Goal: Task Accomplishment & Management: Use online tool/utility

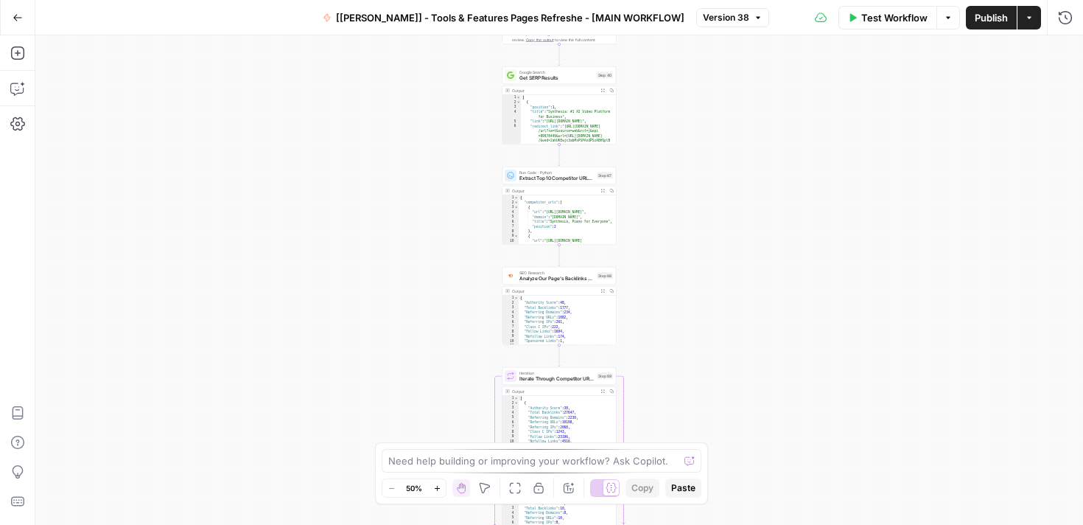
drag, startPoint x: 713, startPoint y: 153, endPoint x: 713, endPoint y: 318, distance: 165.0
click at [713, 318] on div "**********" at bounding box center [559, 279] width 1048 height 489
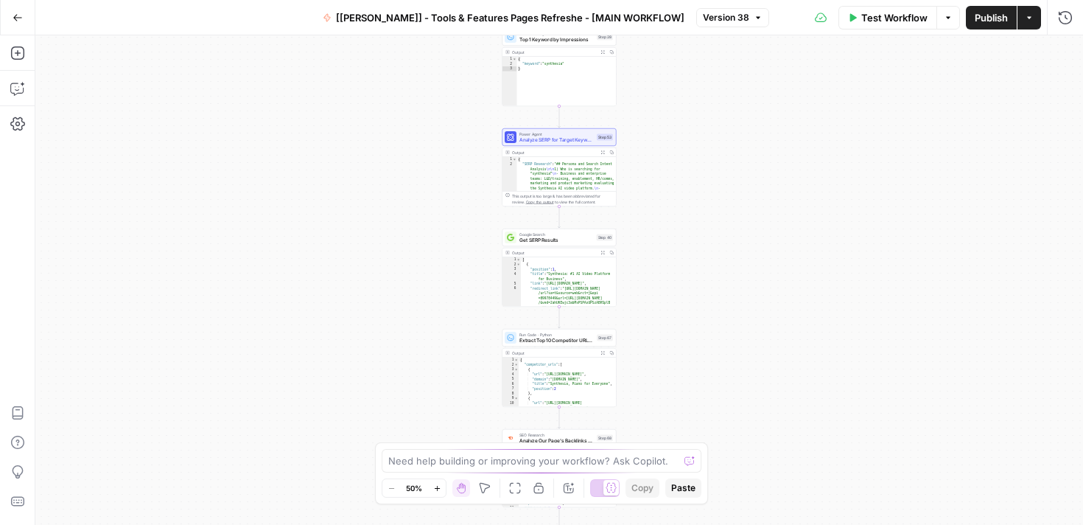
drag, startPoint x: 726, startPoint y: 68, endPoint x: 726, endPoint y: 267, distance: 198.9
click at [726, 267] on div "**********" at bounding box center [559, 279] width 1048 height 489
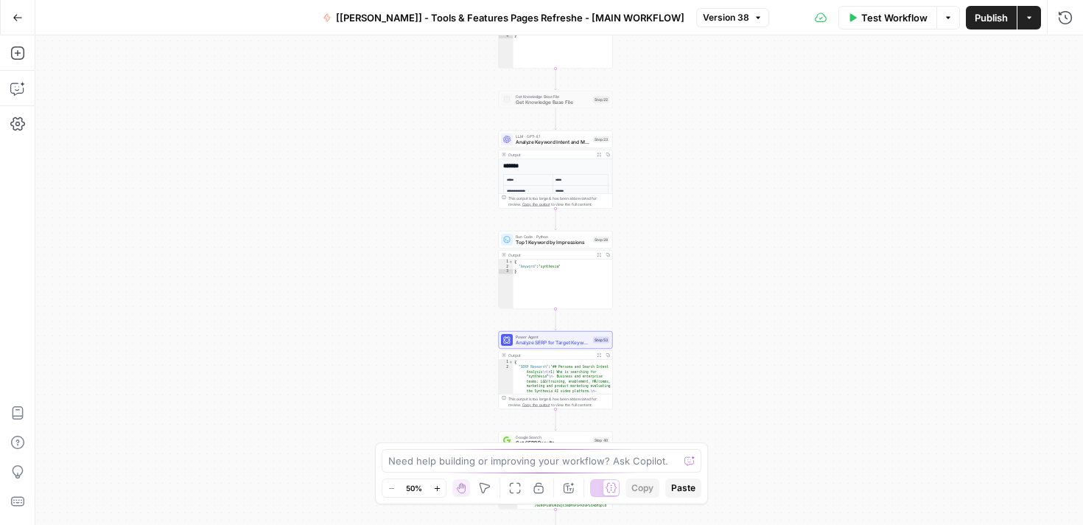
drag, startPoint x: 714, startPoint y: 165, endPoint x: 710, endPoint y: 326, distance: 160.7
click at [710, 326] on div "**********" at bounding box center [559, 279] width 1048 height 489
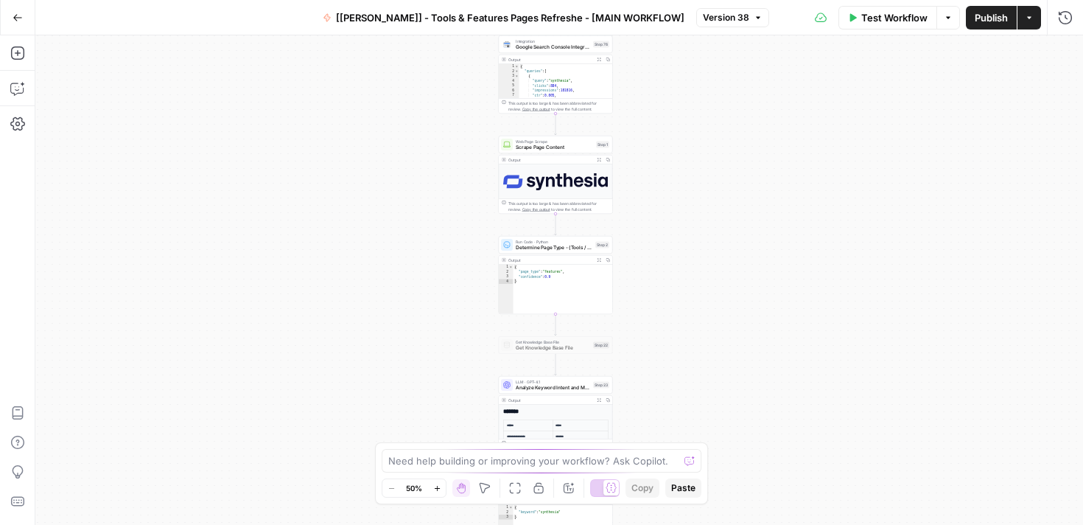
drag, startPoint x: 706, startPoint y: 85, endPoint x: 705, endPoint y: 337, distance: 251.2
click at [705, 337] on div "**********" at bounding box center [559, 279] width 1048 height 489
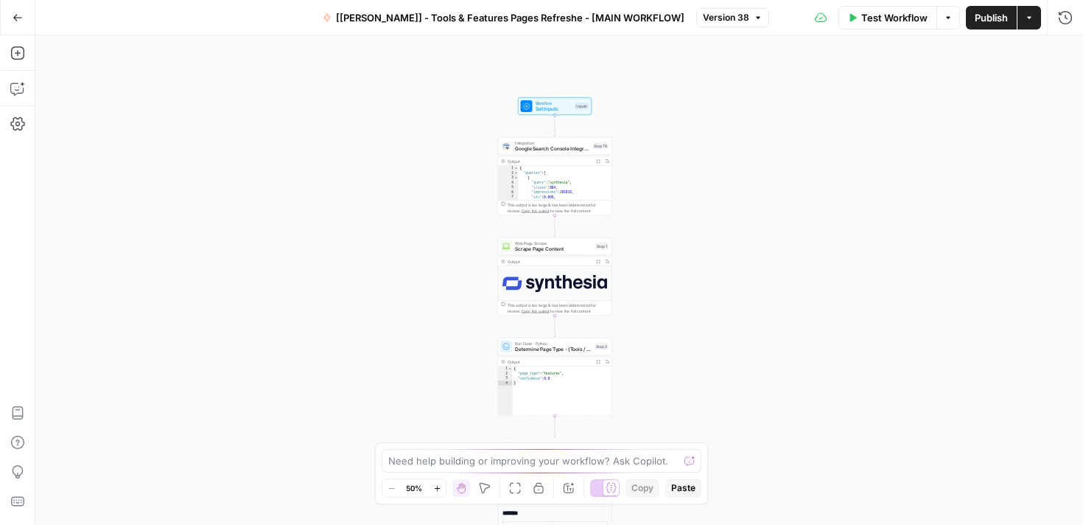
drag, startPoint x: 694, startPoint y: 127, endPoint x: 694, endPoint y: 223, distance: 95.8
click at [694, 223] on div "**********" at bounding box center [559, 279] width 1048 height 489
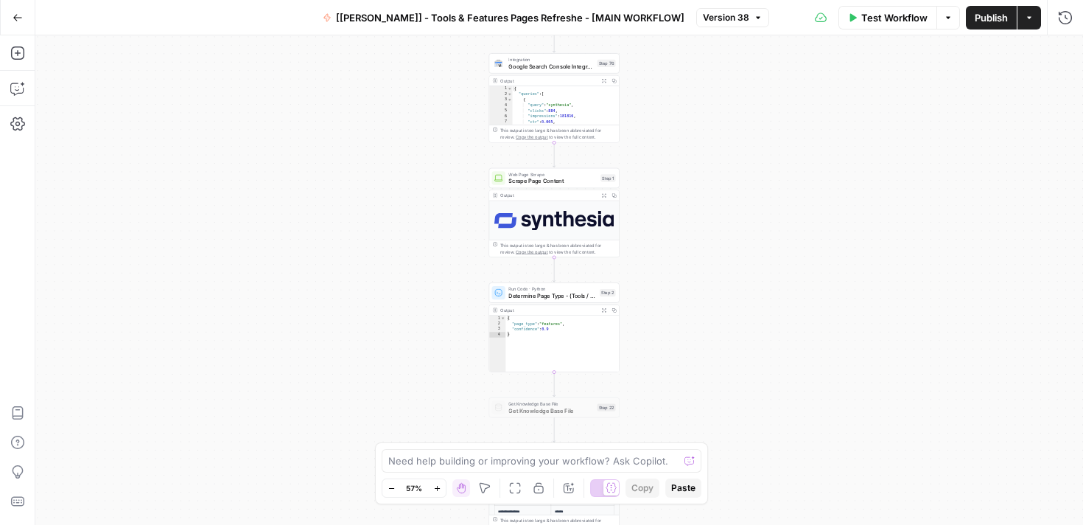
drag, startPoint x: 659, startPoint y: 212, endPoint x: 670, endPoint y: 163, distance: 50.4
click at [670, 163] on div "**********" at bounding box center [559, 279] width 1048 height 489
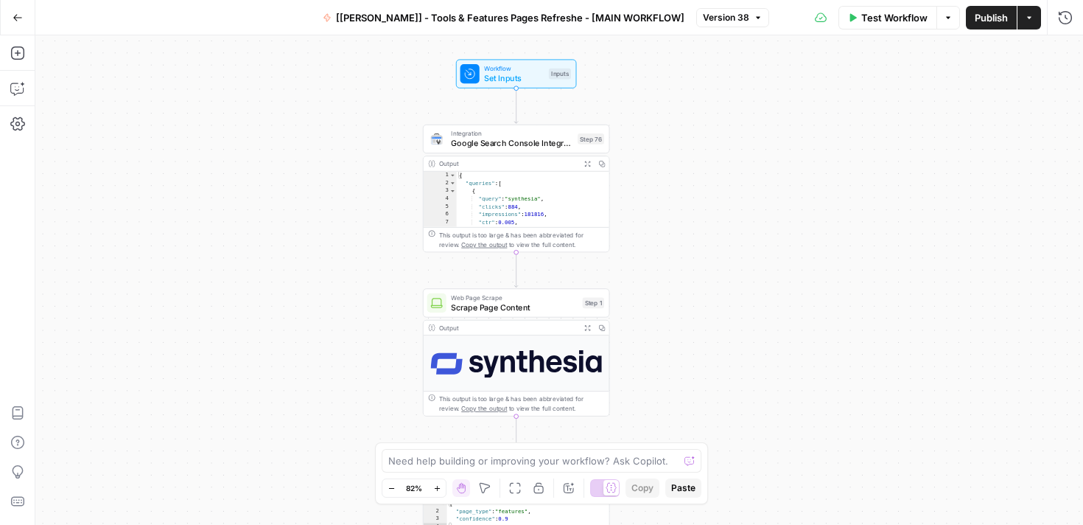
drag, startPoint x: 648, startPoint y: 144, endPoint x: 650, endPoint y: 253, distance: 108.3
click at [650, 253] on div "**********" at bounding box center [559, 279] width 1048 height 489
click at [17, 441] on icon "button" at bounding box center [17, 442] width 15 height 15
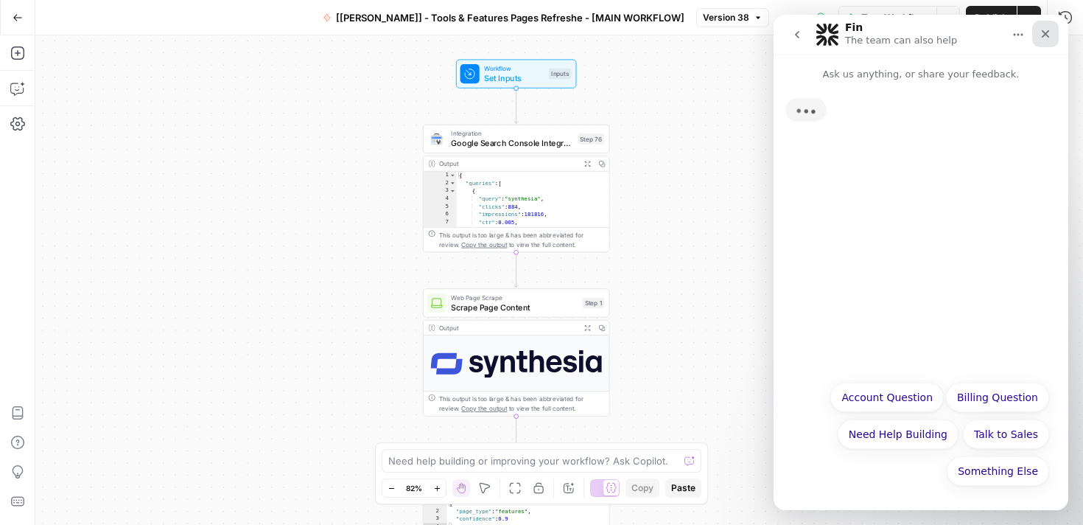
click at [1043, 36] on icon "Close" at bounding box center [1046, 34] width 12 height 12
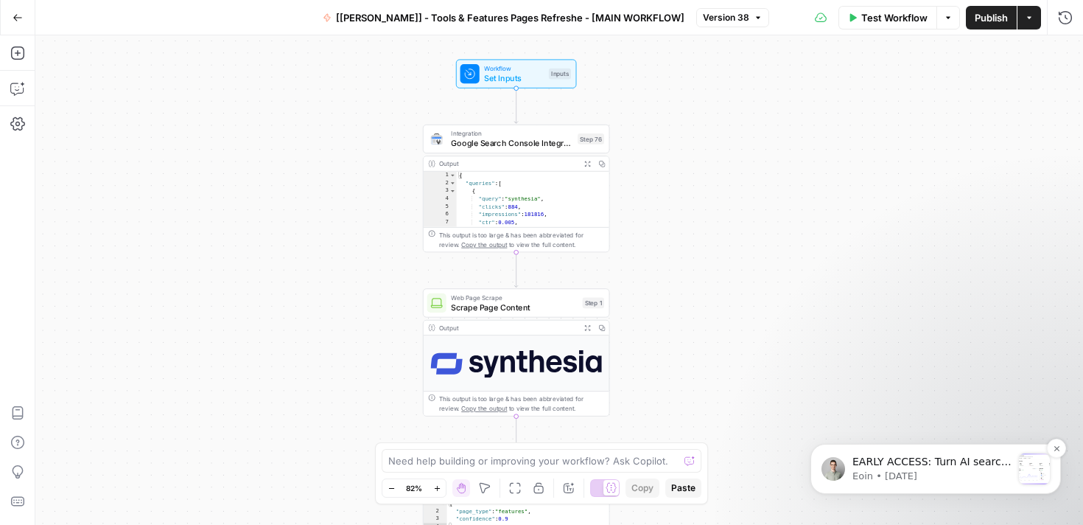
click at [1030, 469] on div "message notification from Eoin, 8w ago. EARLY ACCESS: Turn AI search insights i…" at bounding box center [1034, 468] width 31 height 31
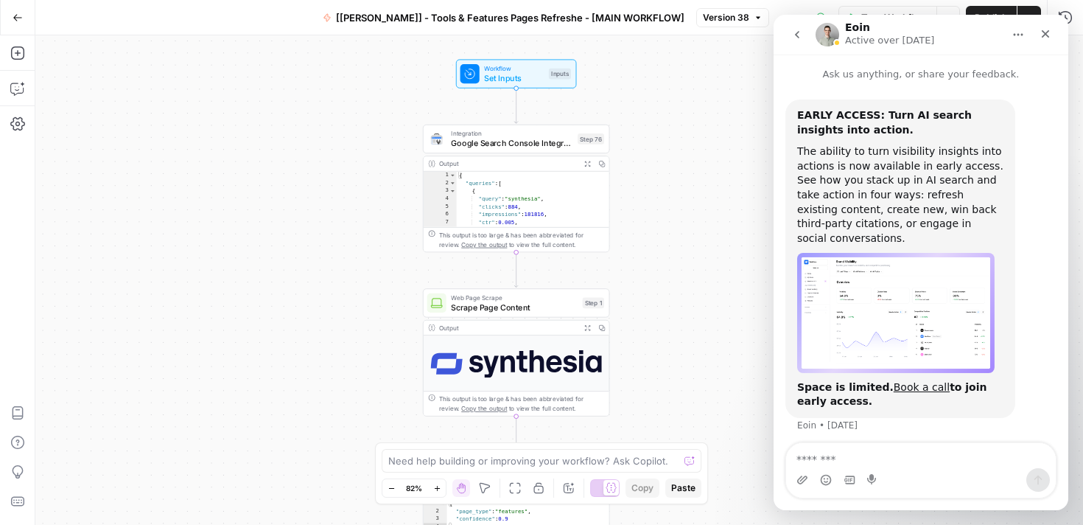
scroll to position [6, 0]
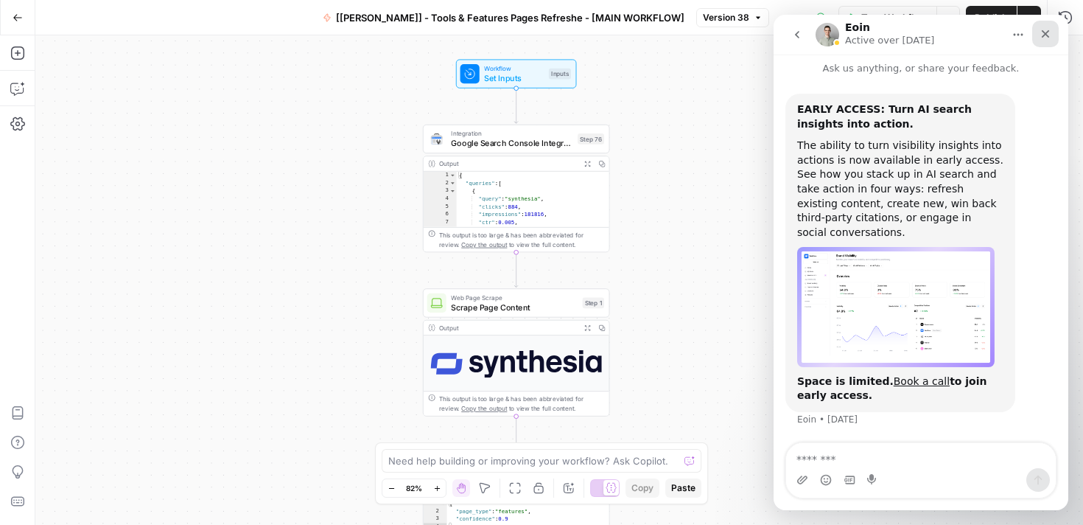
click at [1051, 39] on div "Close" at bounding box center [1045, 34] width 27 height 27
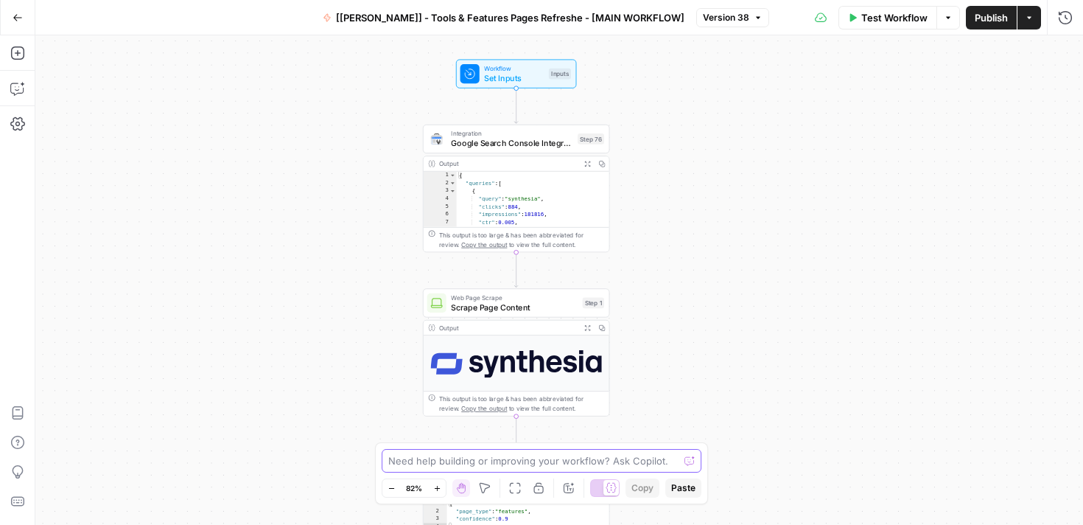
click at [509, 462] on textarea at bounding box center [533, 460] width 290 height 15
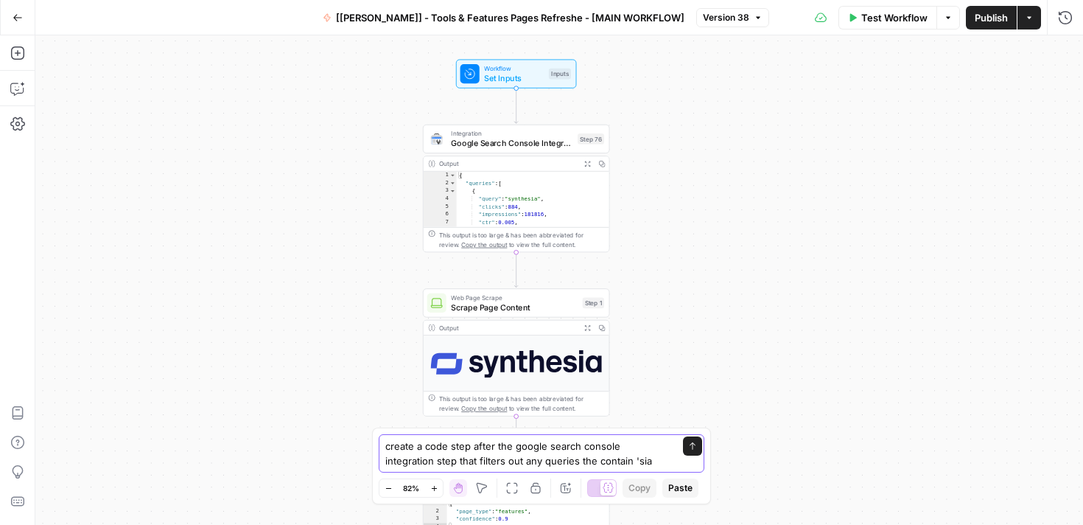
type textarea "create a code step after the google search console integration step that filter…"
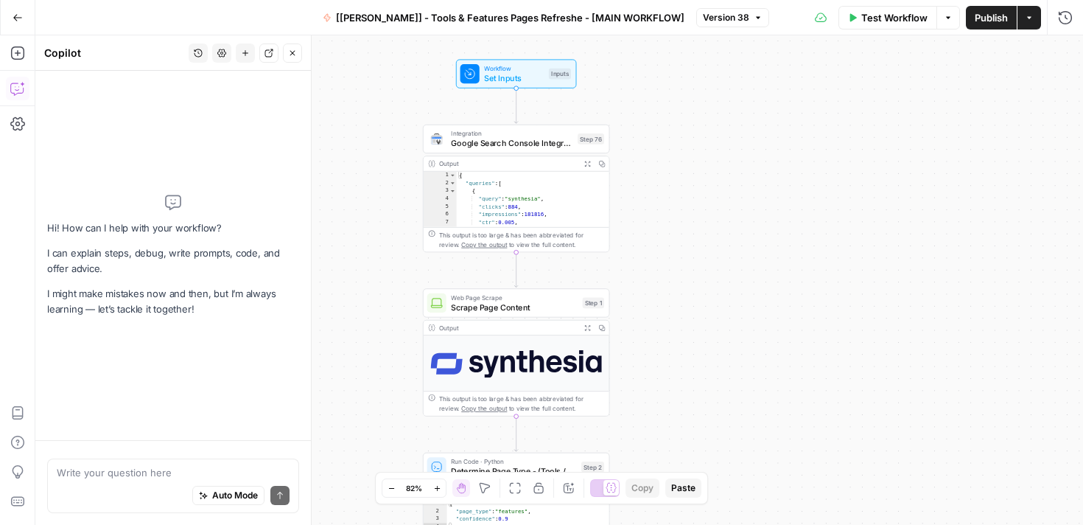
click at [122, 472] on textarea at bounding box center [173, 472] width 233 height 15
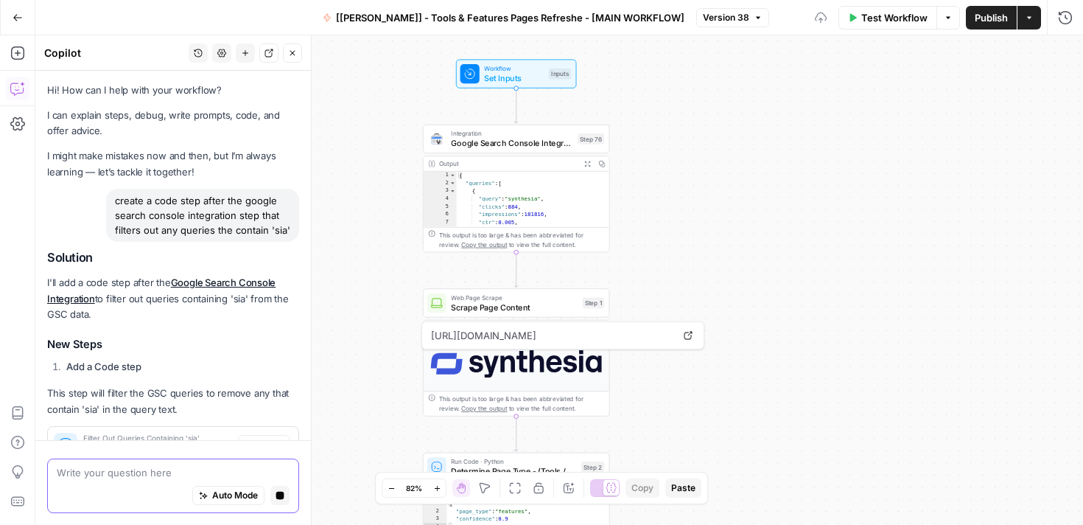
scroll to position [248, 0]
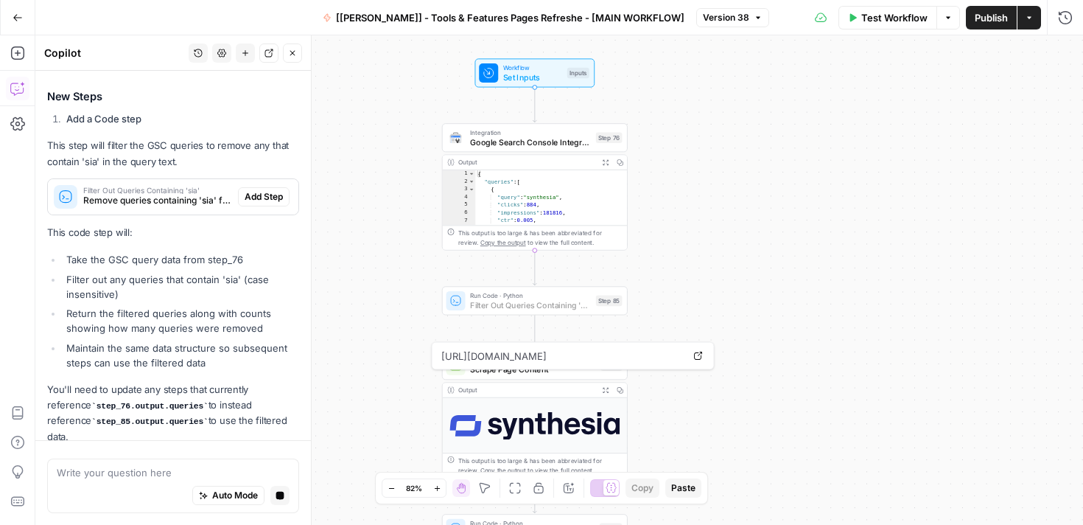
click at [253, 197] on span "Add Step" at bounding box center [264, 196] width 38 height 13
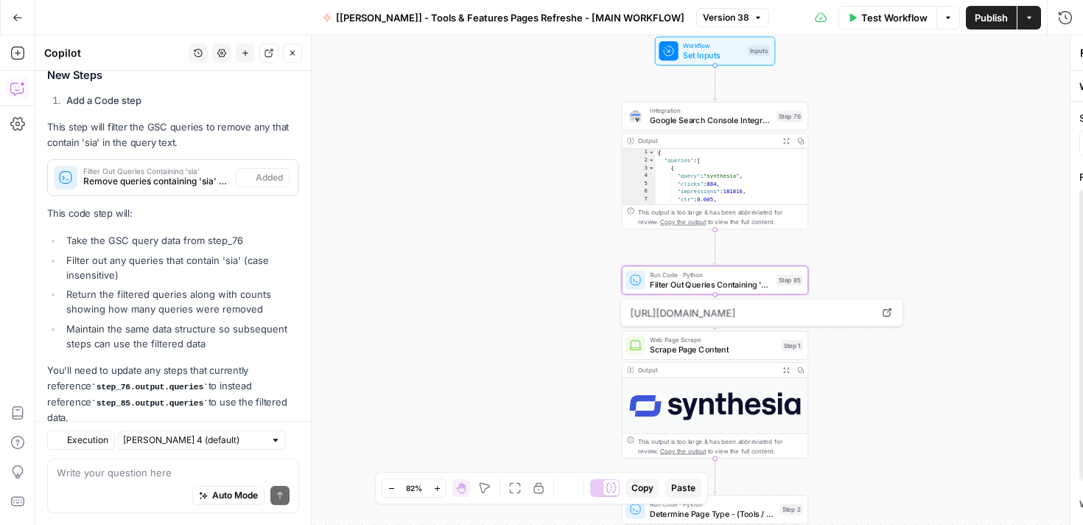
scroll to position [319, 0]
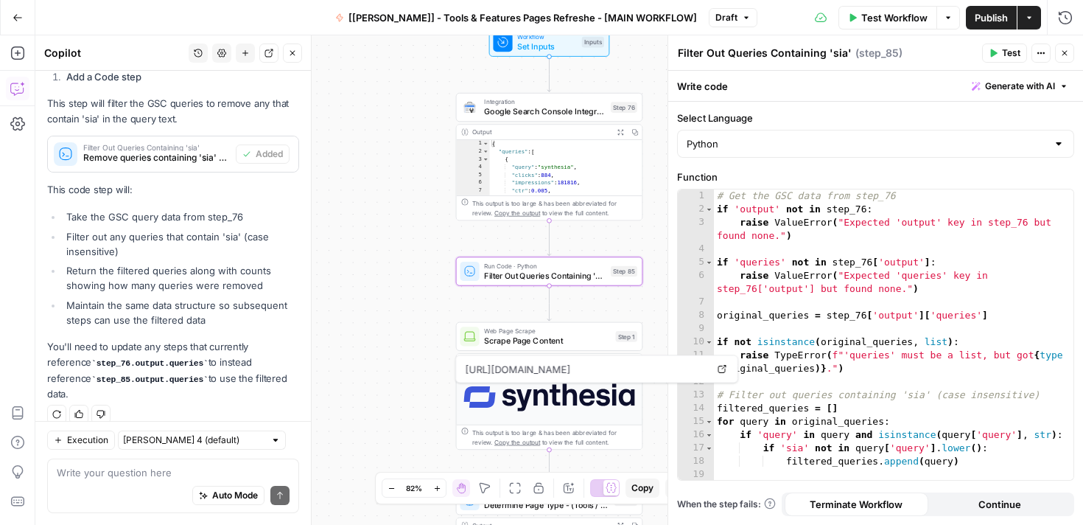
drag, startPoint x: 514, startPoint y: 239, endPoint x: 347, endPoint y: 229, distance: 167.5
click at [347, 229] on div "Workflow Set Inputs Inputs Integration Google Search Console Integration Step 7…" at bounding box center [559, 279] width 1048 height 489
click at [524, 113] on span "Google Search Console Integration" at bounding box center [544, 111] width 122 height 12
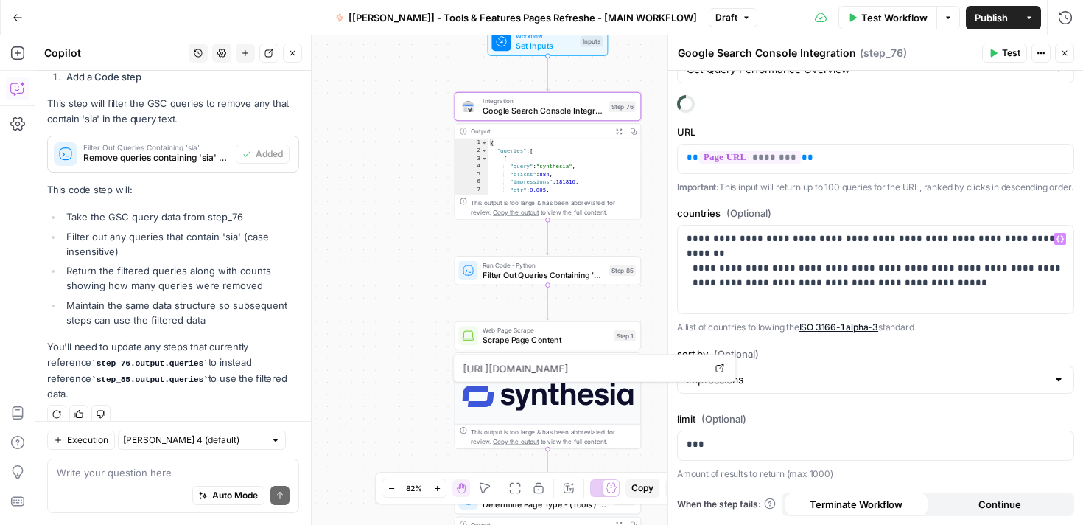
scroll to position [0, 0]
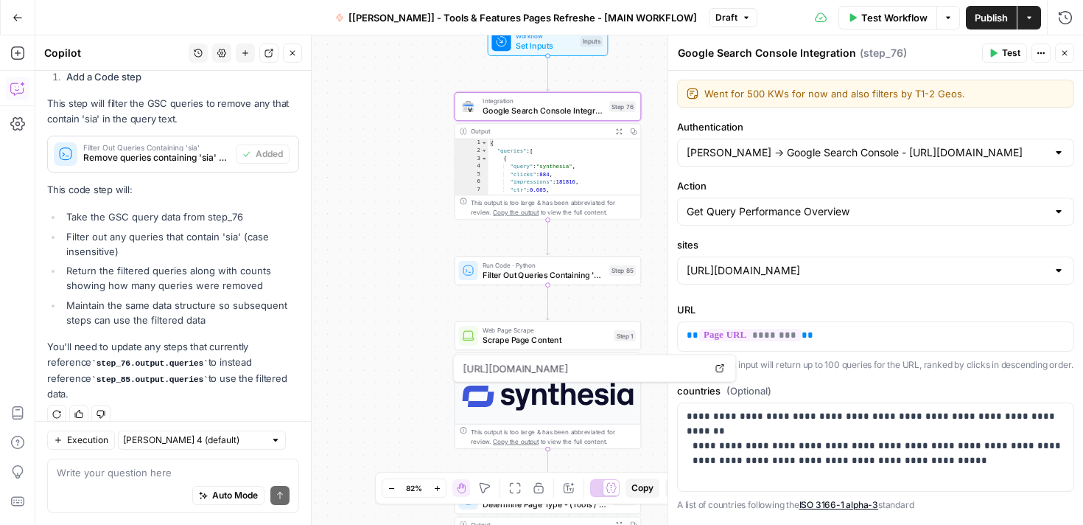
click at [989, 53] on icon "button" at bounding box center [993, 53] width 9 height 9
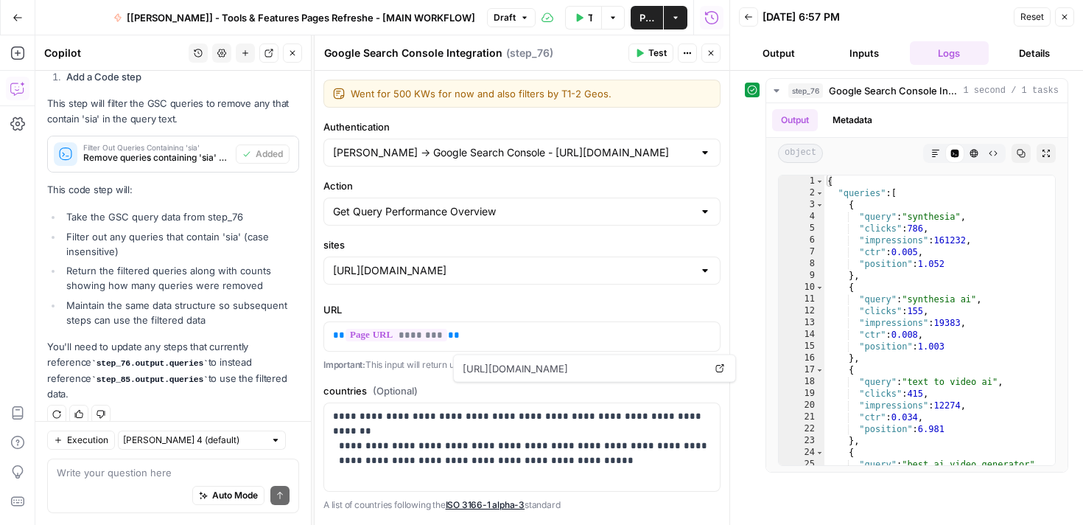
click at [1060, 22] on button "Close" at bounding box center [1064, 16] width 19 height 19
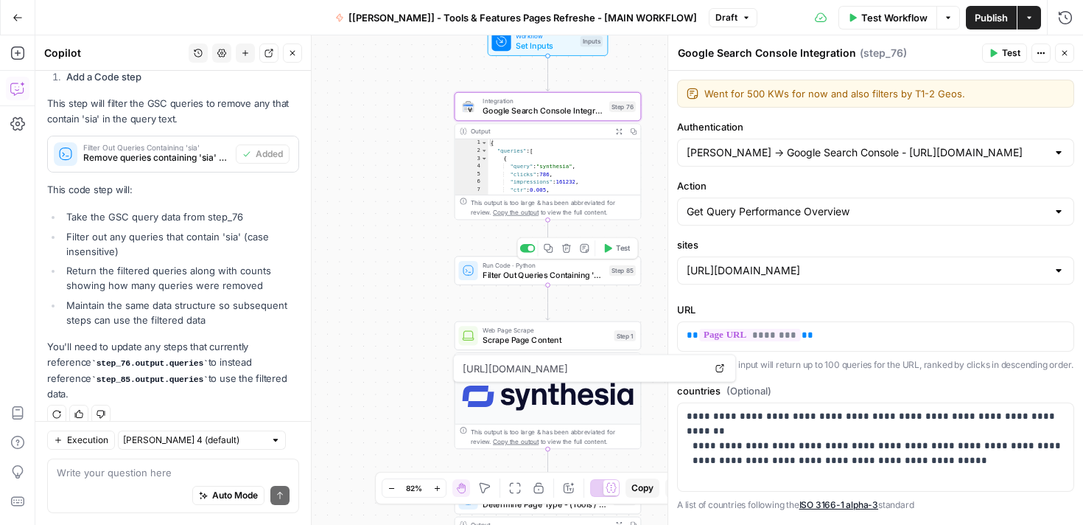
click at [608, 247] on icon "button" at bounding box center [608, 248] width 7 height 9
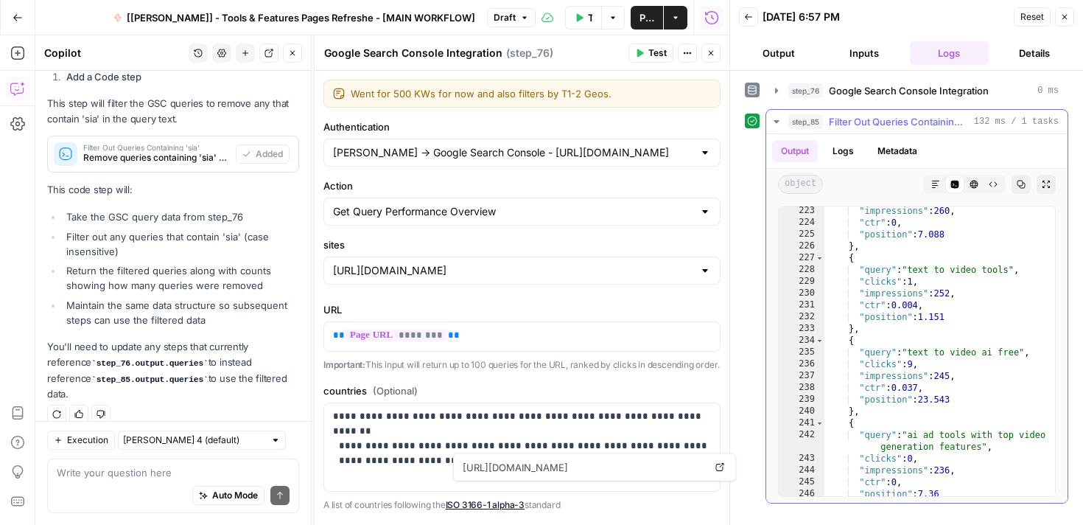
scroll to position [1681, 0]
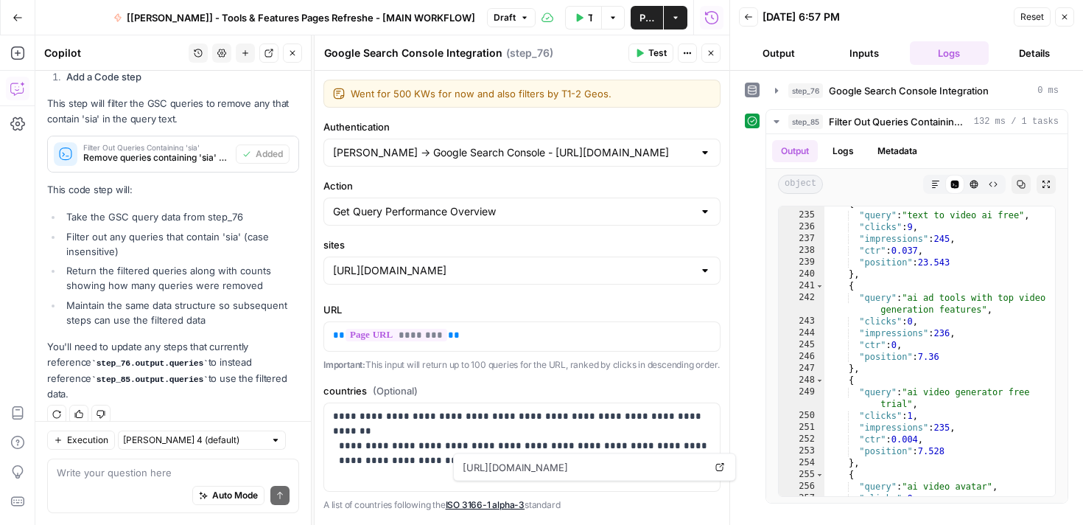
click at [1065, 18] on icon "button" at bounding box center [1064, 17] width 9 height 9
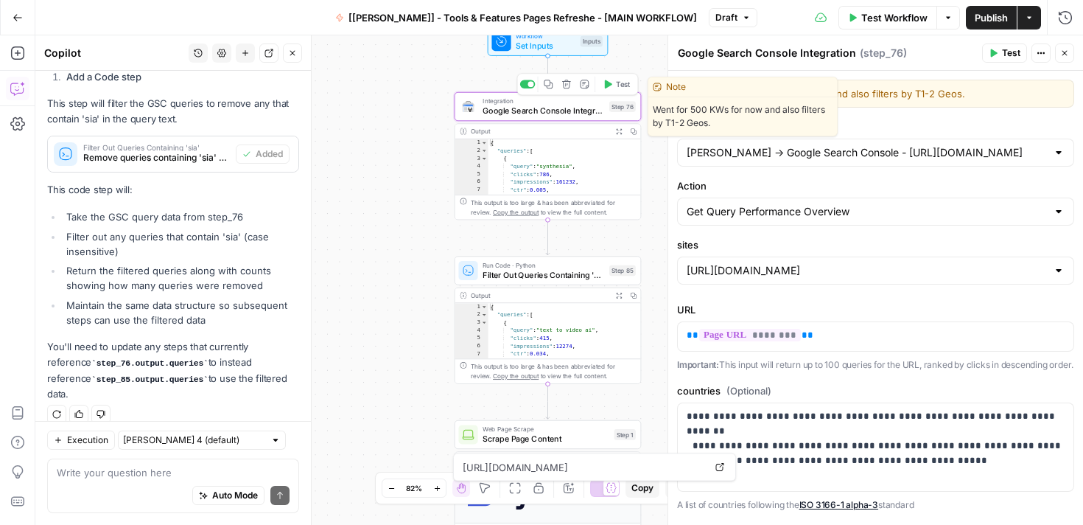
click at [548, 105] on span "Google Search Console Integration" at bounding box center [544, 111] width 122 height 12
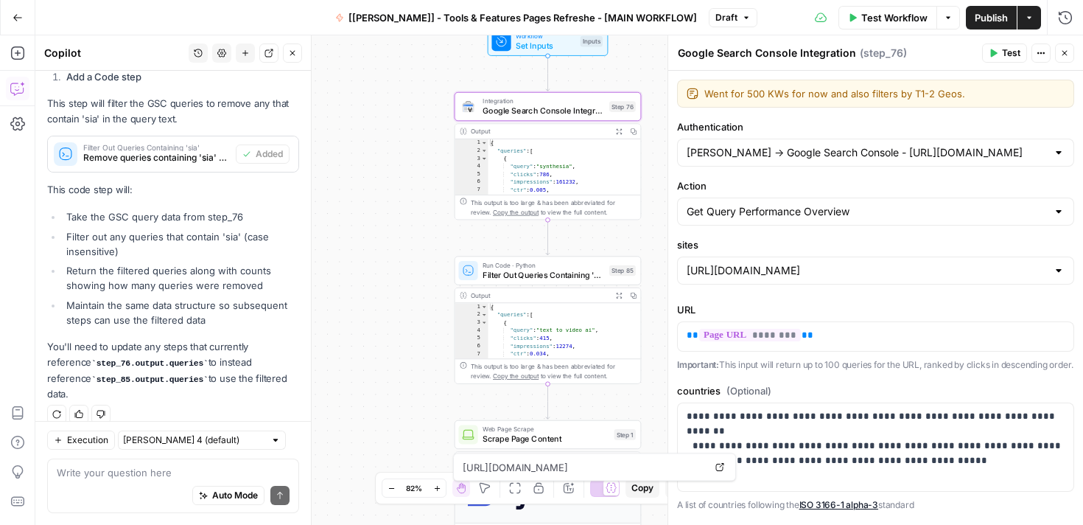
scroll to position [192, 0]
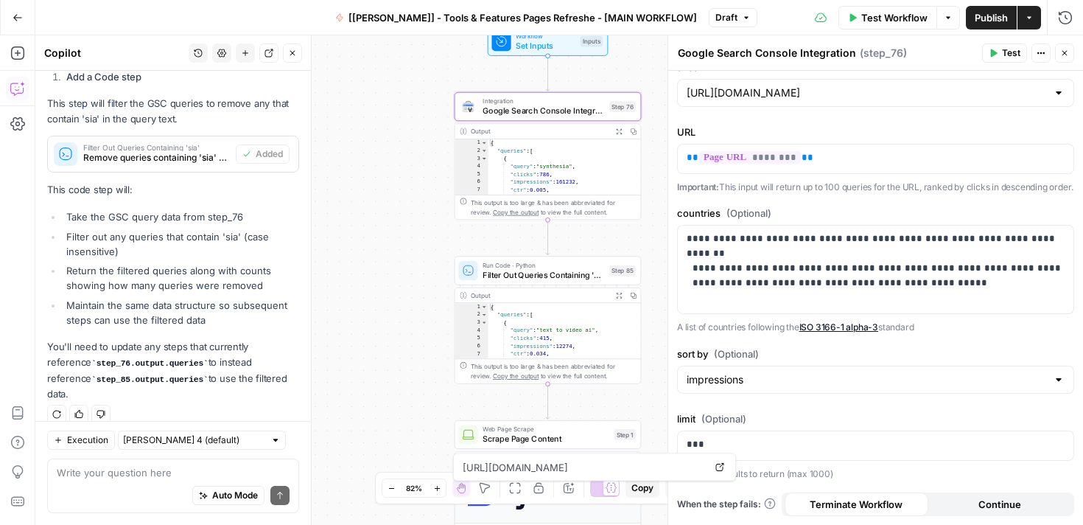
click at [981, 21] on span "Publish" at bounding box center [991, 17] width 33 height 15
click at [24, 22] on button "Go Back" at bounding box center [17, 17] width 27 height 27
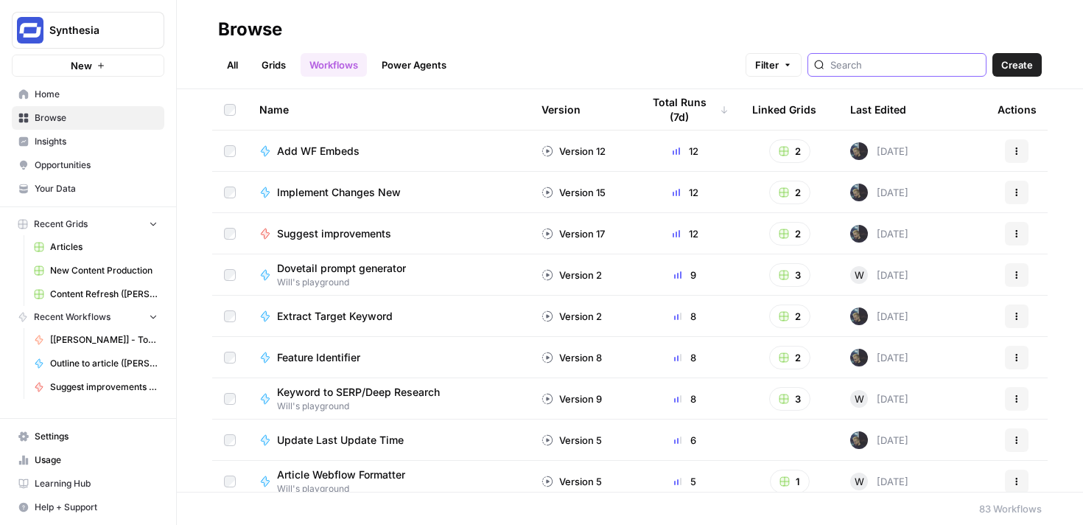
click at [906, 70] on input "search" at bounding box center [905, 64] width 150 height 15
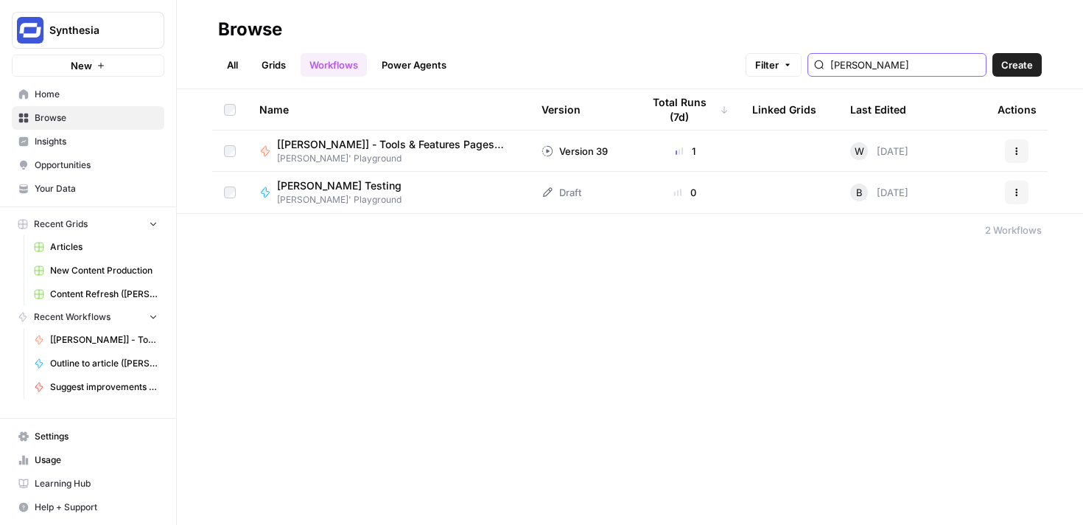
type input "[PERSON_NAME]"
click at [369, 141] on span "[[PERSON_NAME]] - Tools & Features Pages Refreshe - [MAIN WORKFLOW]" at bounding box center [391, 144] width 229 height 15
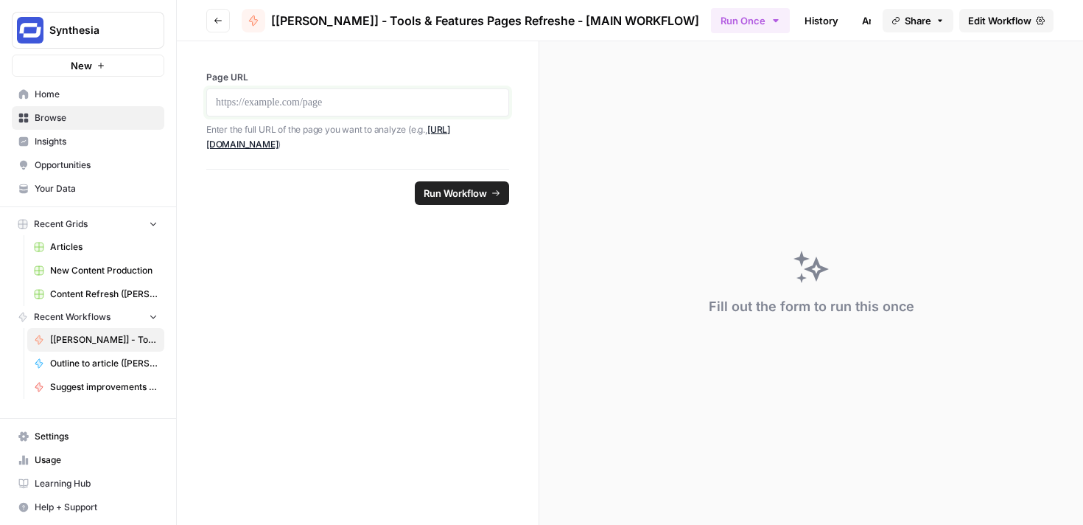
click at [313, 102] on p at bounding box center [358, 102] width 284 height 15
click at [463, 195] on span "Run Workflow" at bounding box center [455, 193] width 63 height 15
